Goal: Task Accomplishment & Management: Manage account settings

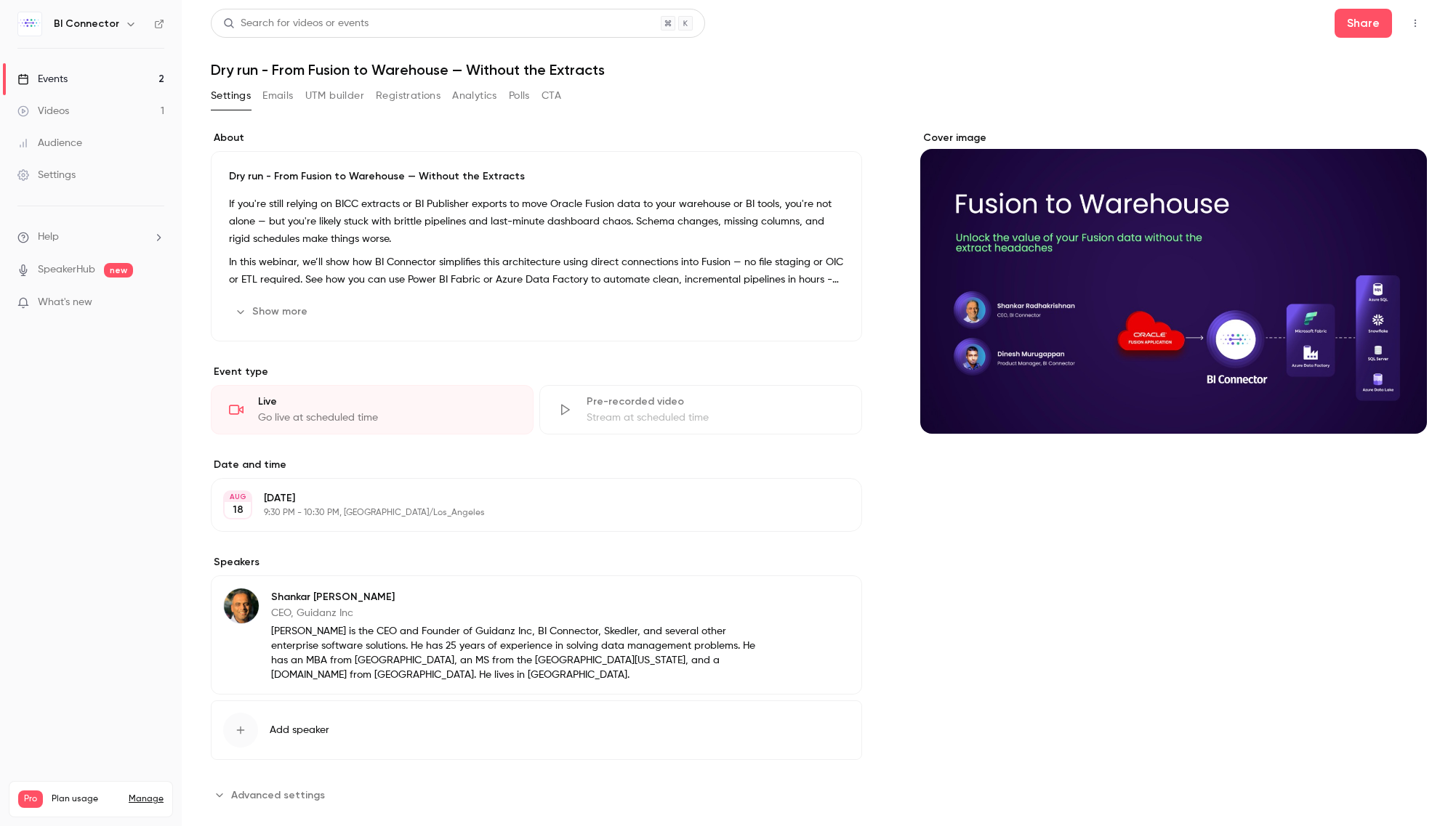
click at [46, 78] on div "Events" at bounding box center [43, 79] width 50 height 15
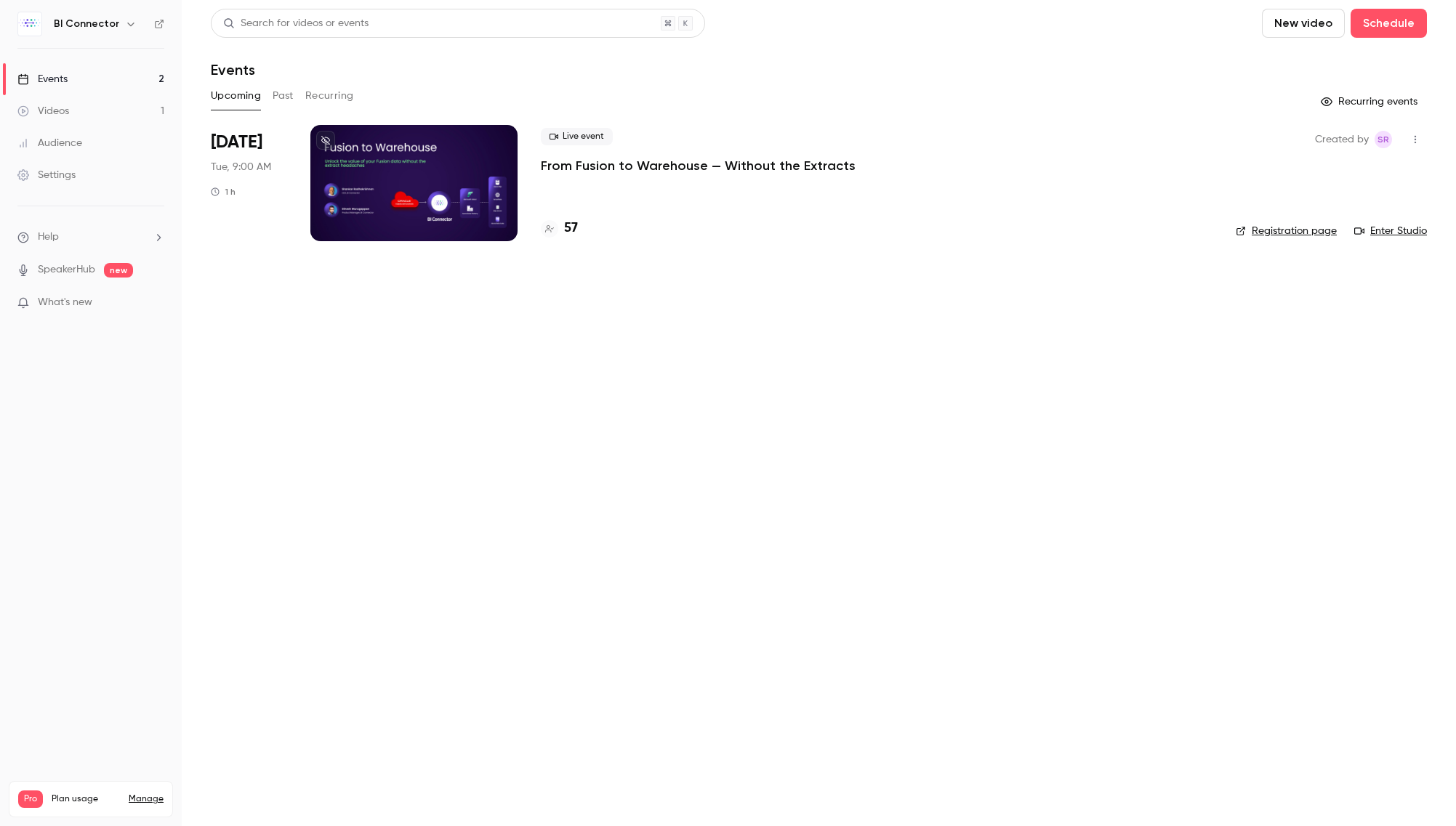
click at [297, 96] on div "Upcoming Past Recurring" at bounding box center [819, 95] width 1216 height 23
click at [288, 95] on button "Past" at bounding box center [282, 95] width 21 height 23
click at [1414, 138] on icon "button" at bounding box center [1414, 139] width 1 height 8
click at [1323, 291] on div "Delete" at bounding box center [1359, 290] width 111 height 15
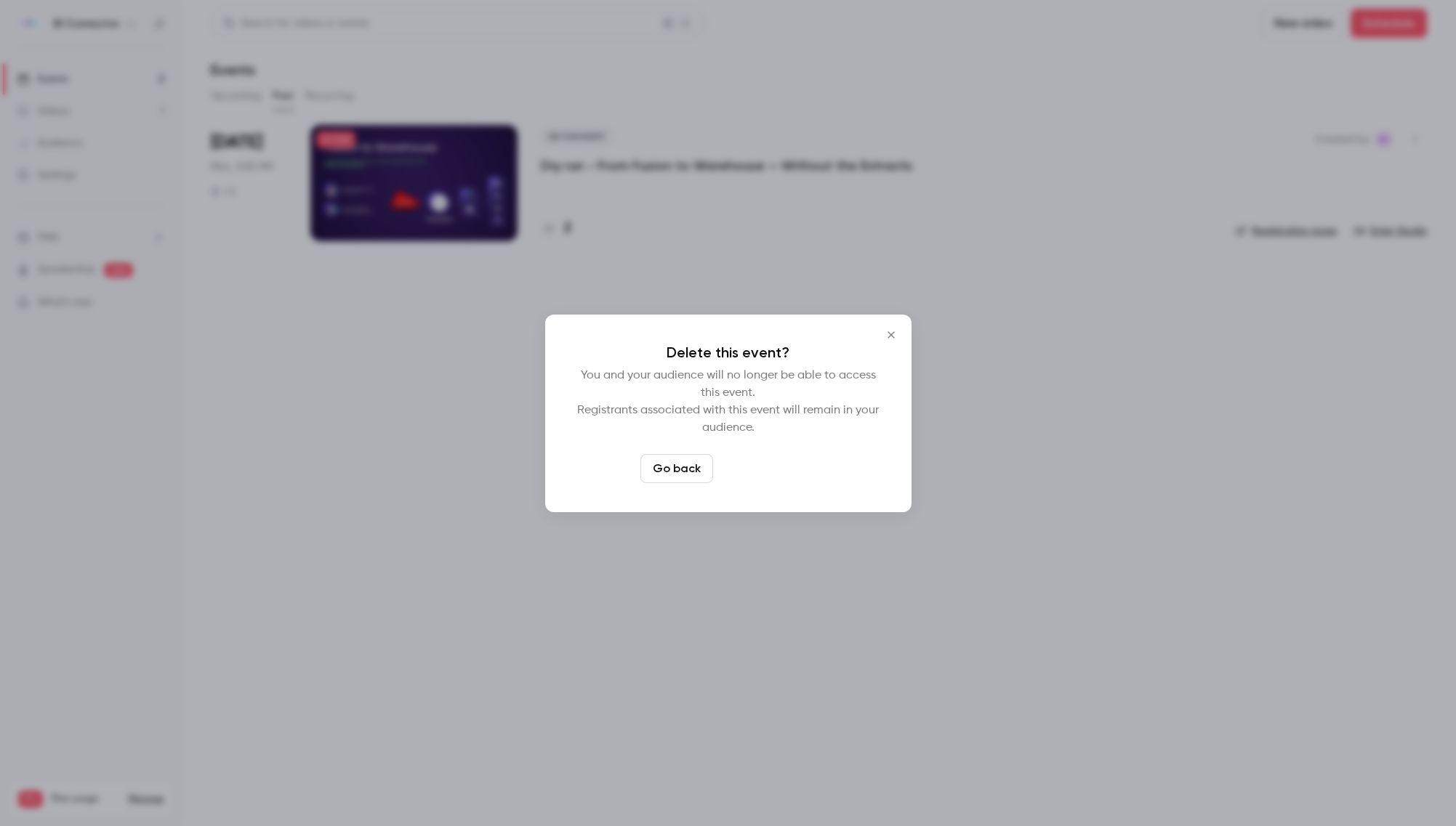
click at [769, 468] on button "Delete event" at bounding box center [767, 468] width 97 height 29
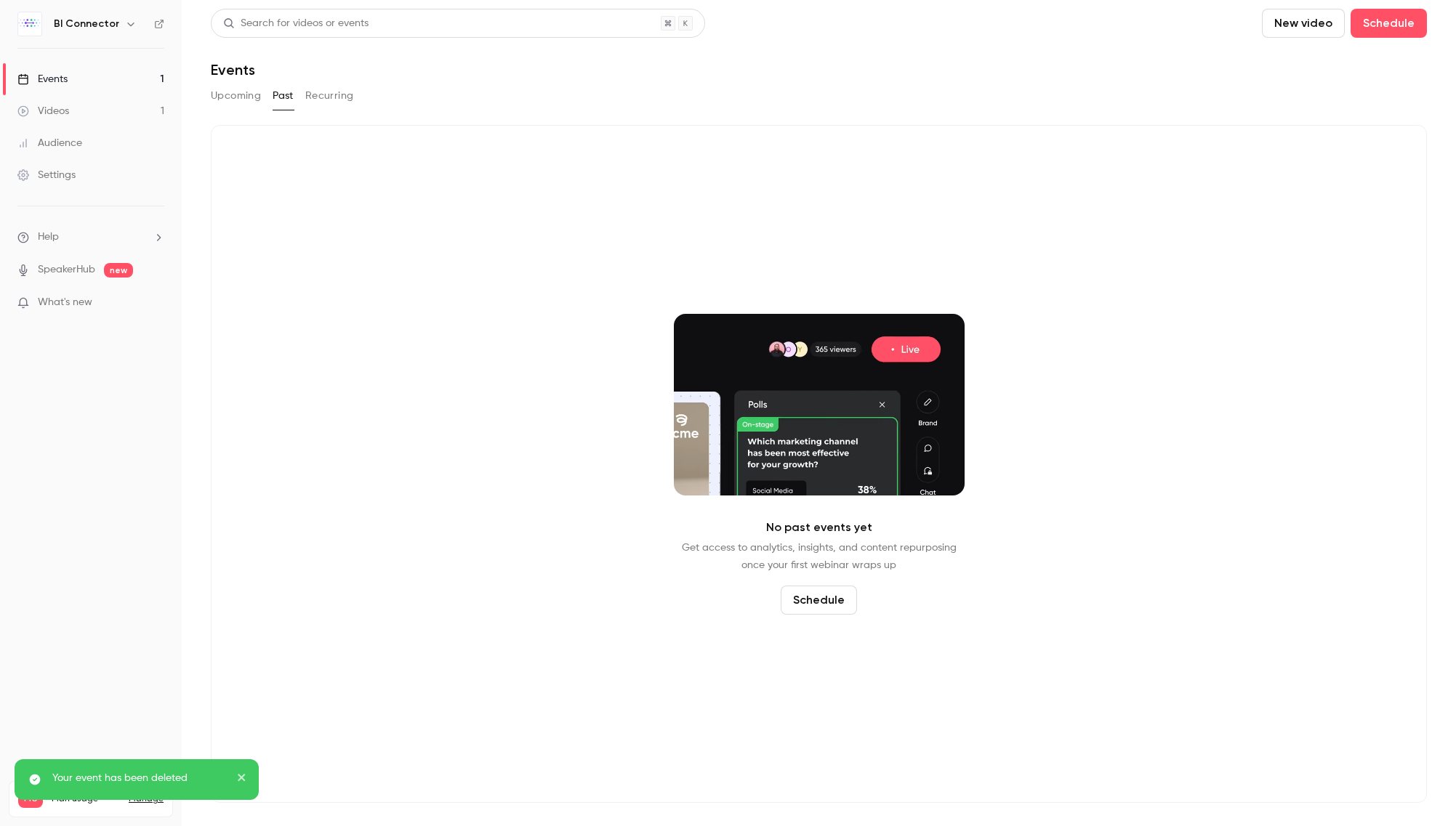
click at [62, 110] on div "Videos" at bounding box center [44, 111] width 51 height 15
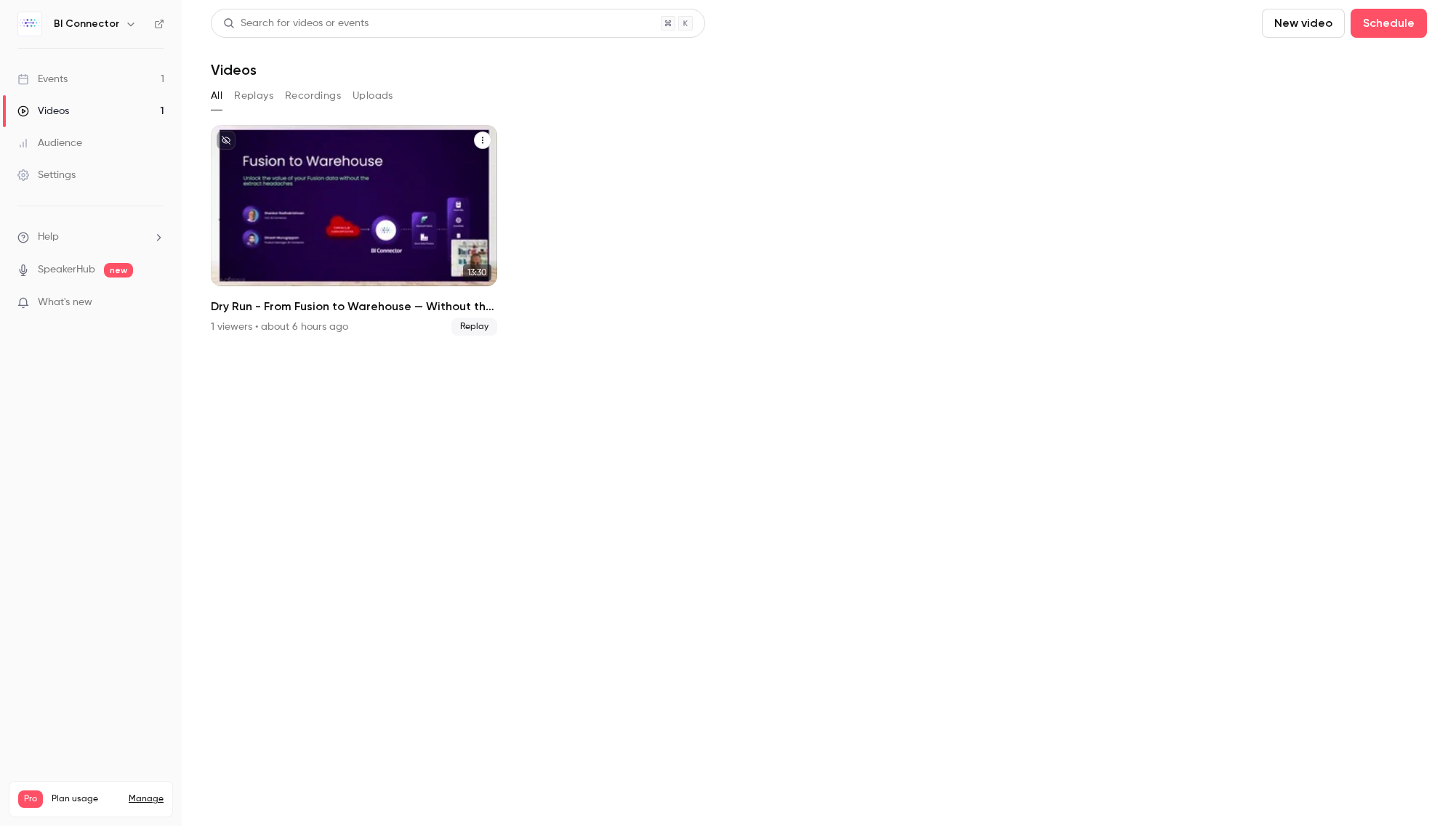
click at [368, 215] on div "Dry Run - From Fusion to Warehouse — Without the Extracts" at bounding box center [353, 205] width 286 height 161
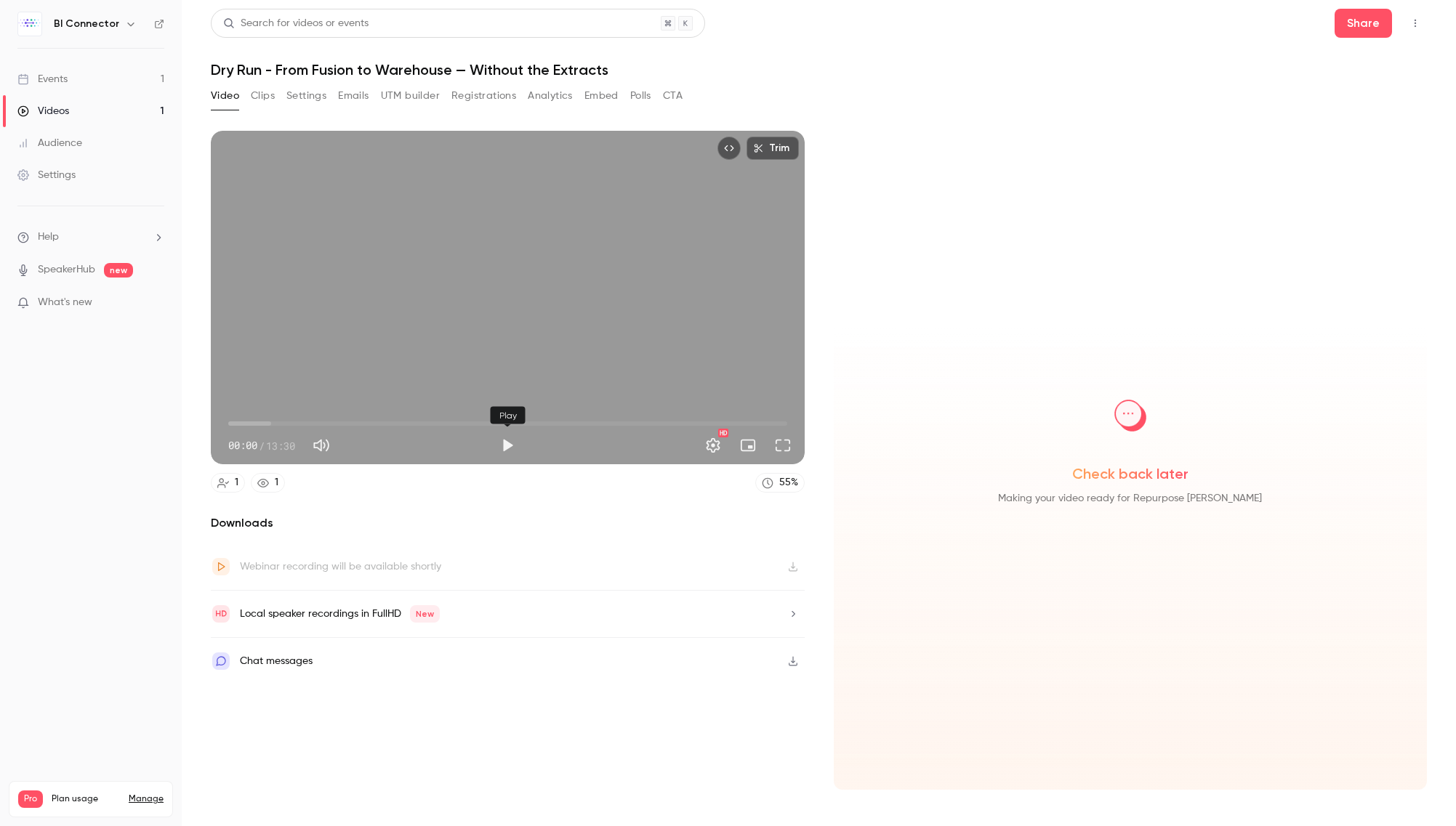
click at [510, 443] on button "Play" at bounding box center [507, 444] width 29 height 29
click at [404, 417] on span "00:01" at bounding box center [508, 422] width 559 height 23
click at [516, 419] on span "06:56" at bounding box center [508, 422] width 559 height 23
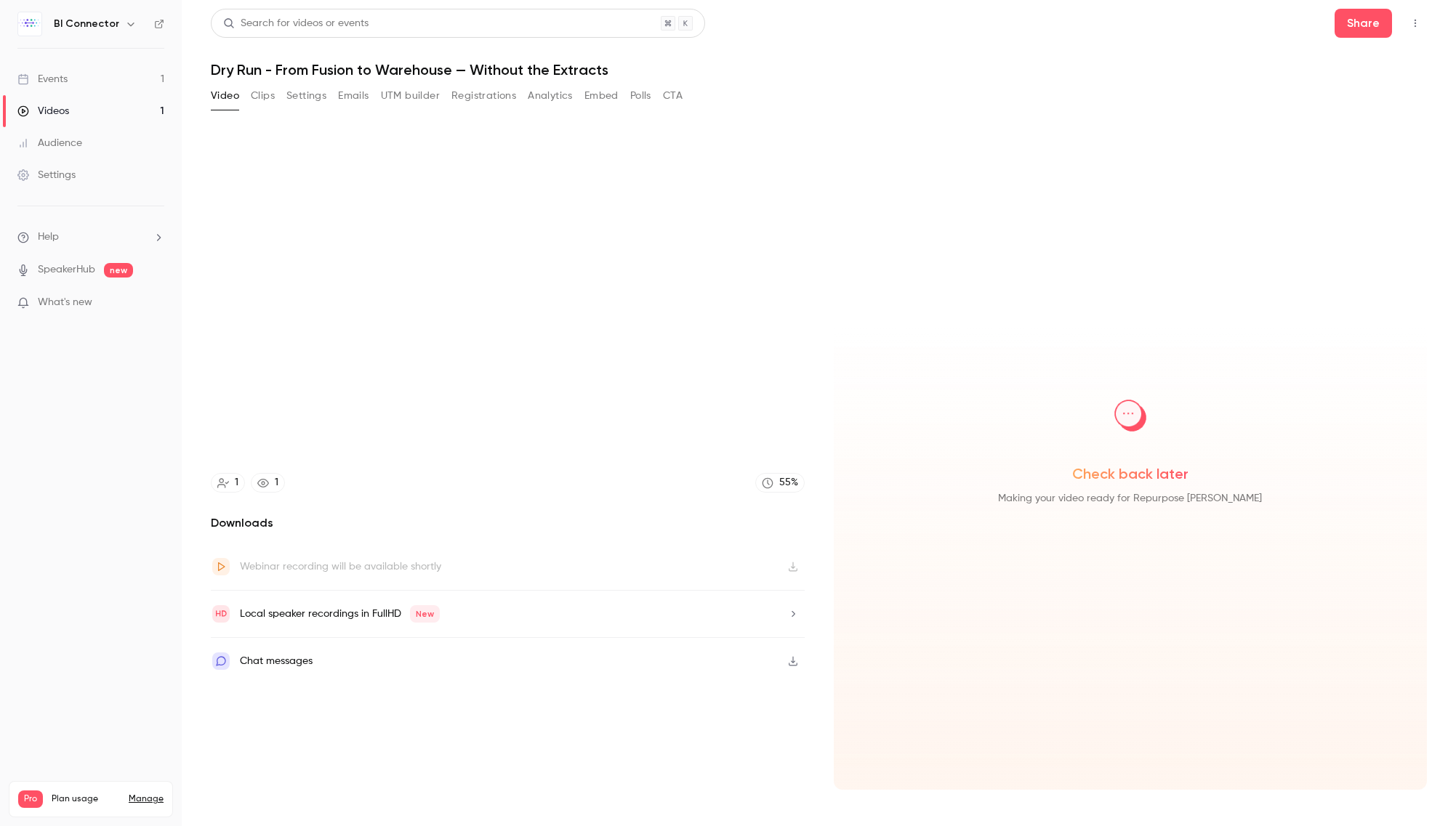
click at [1416, 20] on icon "Top Bar Actions" at bounding box center [1415, 23] width 12 height 10
click at [1338, 59] on div "Publish on Channel" at bounding box center [1359, 60] width 114 height 15
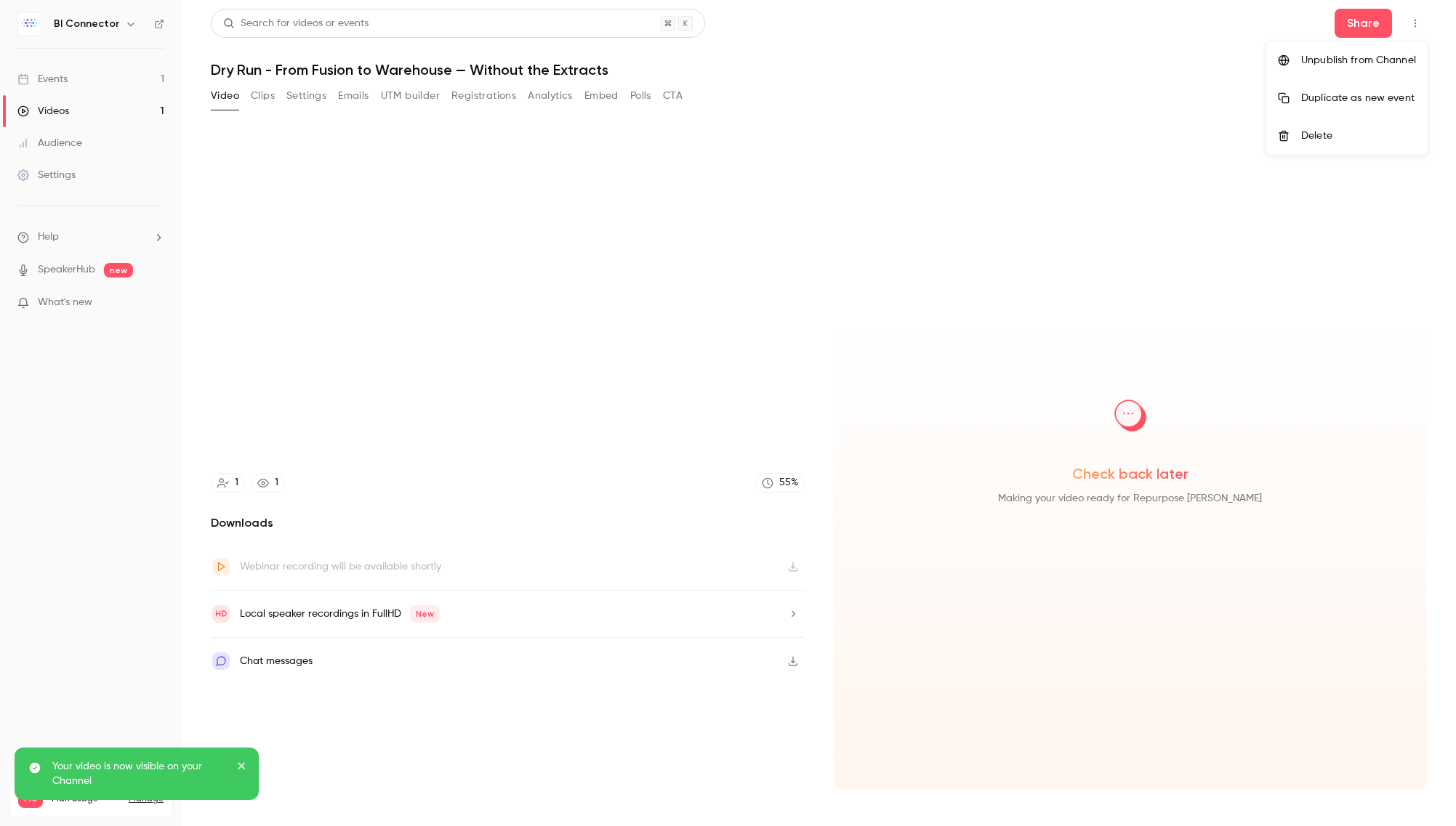
click at [1334, 59] on div "Unpublish from Channel" at bounding box center [1359, 60] width 115 height 15
click at [1324, 136] on div "Delete" at bounding box center [1359, 136] width 114 height 15
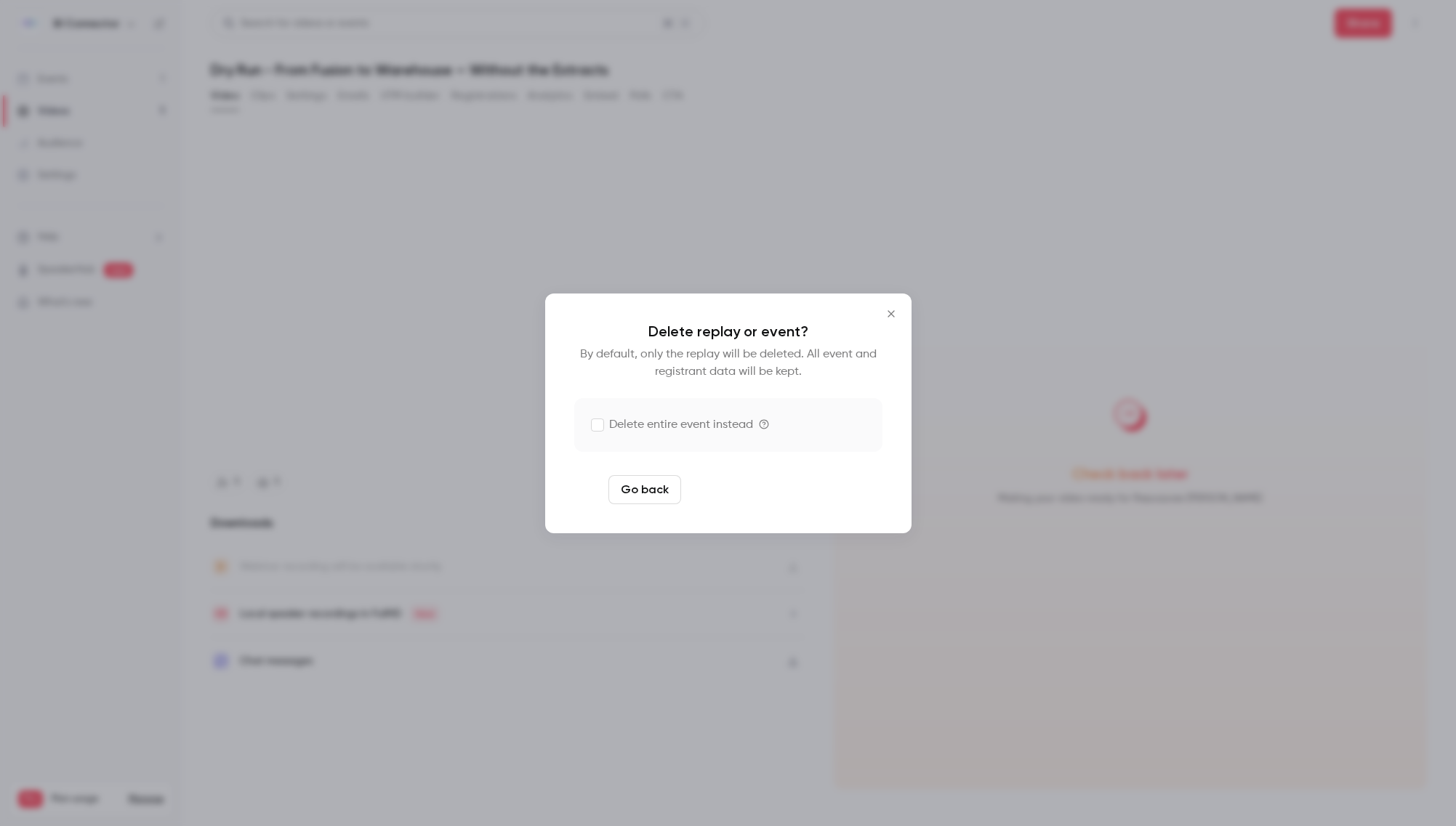
click at [753, 492] on button "Delete replay and event" at bounding box center [767, 489] width 161 height 29
type input "*****"
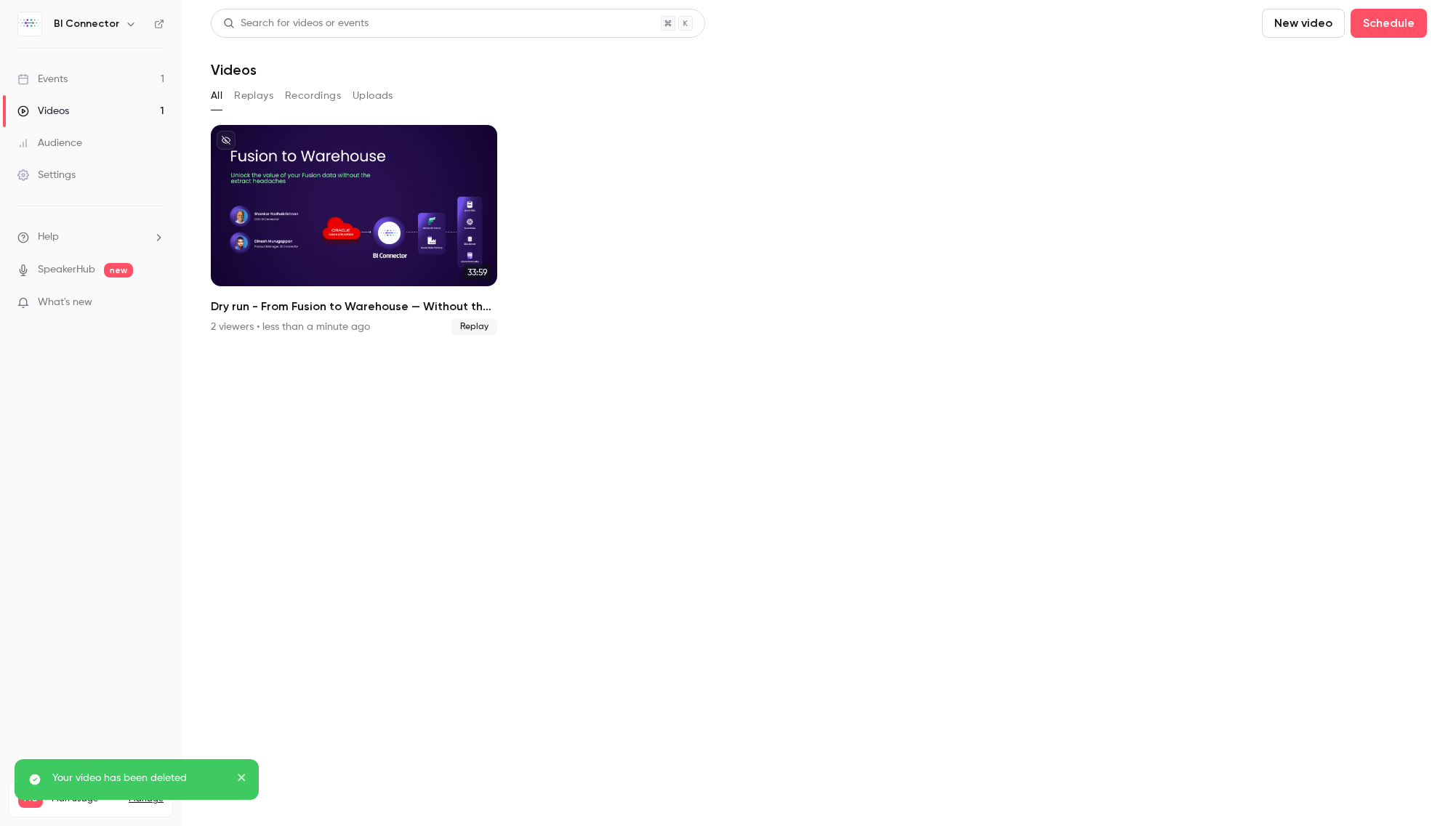
click at [62, 67] on link "Events 1" at bounding box center [91, 79] width 182 height 32
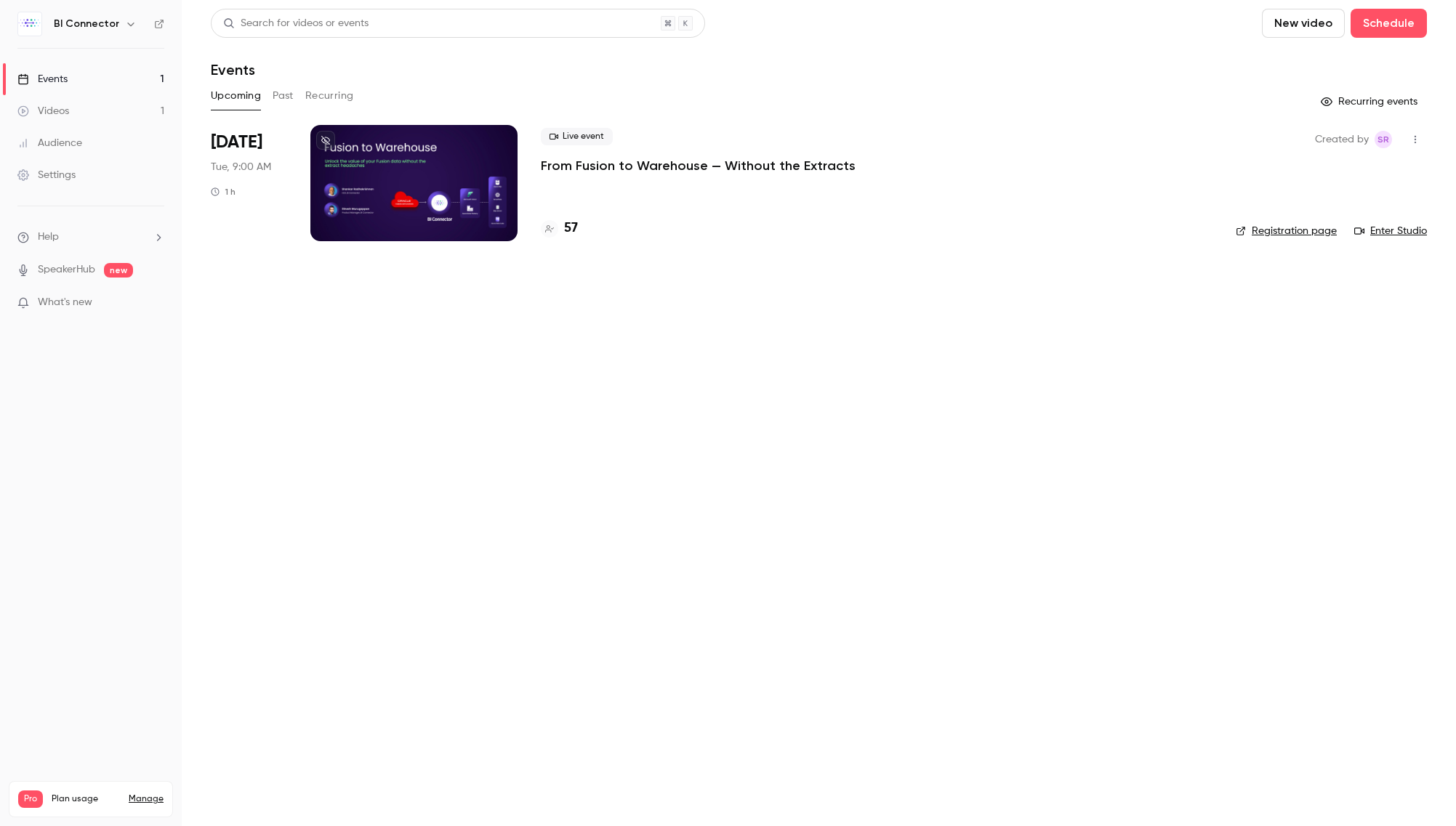
click at [283, 101] on button "Past" at bounding box center [282, 95] width 21 height 23
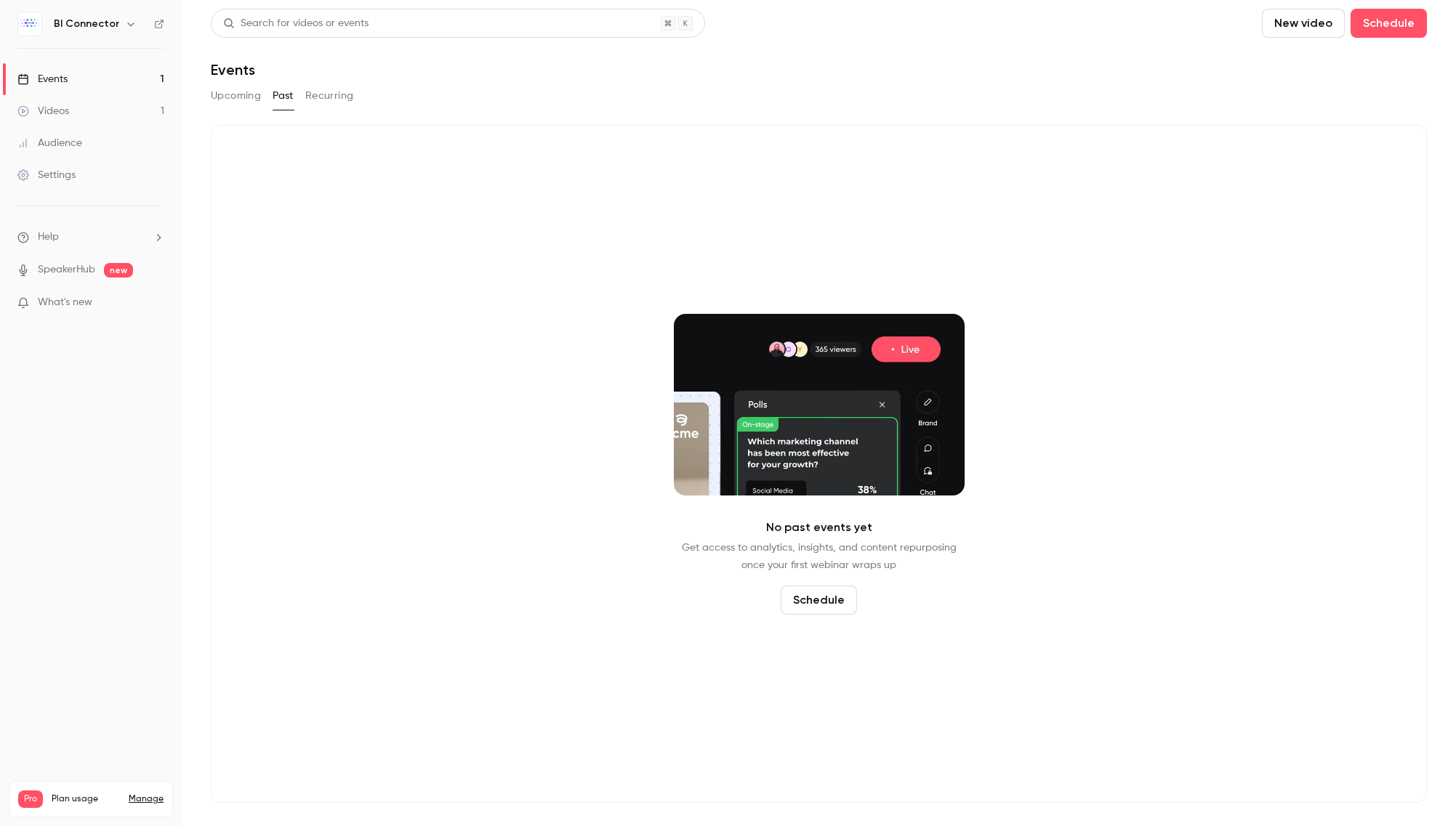
click at [346, 94] on button "Recurring" at bounding box center [329, 95] width 49 height 23
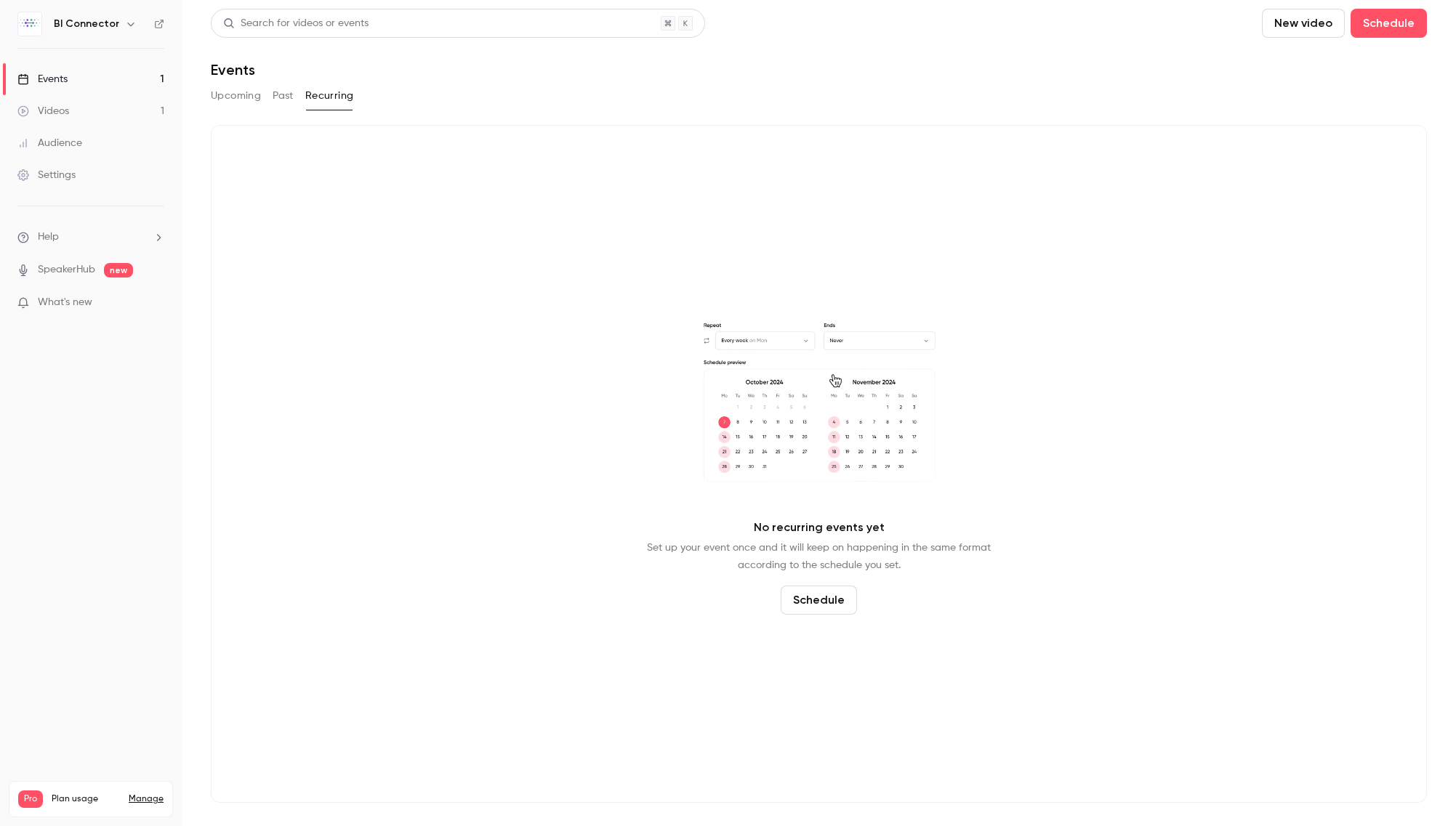
click at [223, 94] on button "Upcoming" at bounding box center [236, 95] width 50 height 23
